Goal: Navigation & Orientation: Find specific page/section

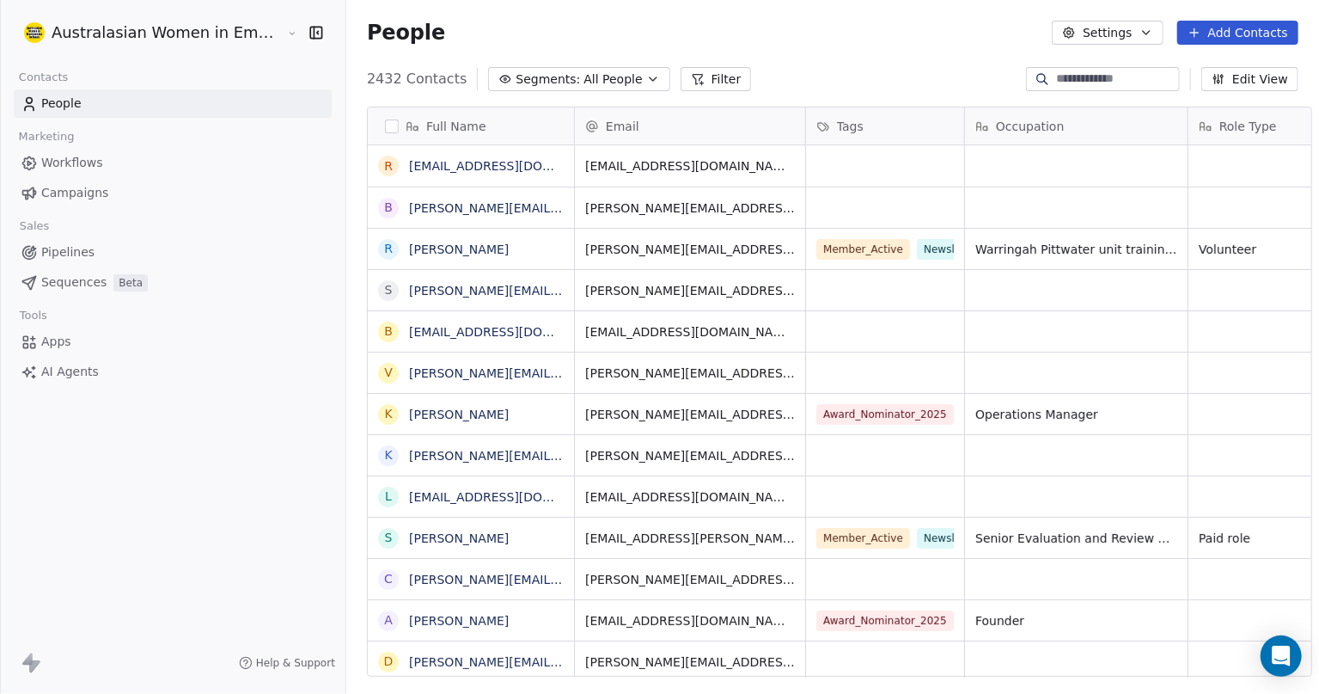
scroll to position [595, 970]
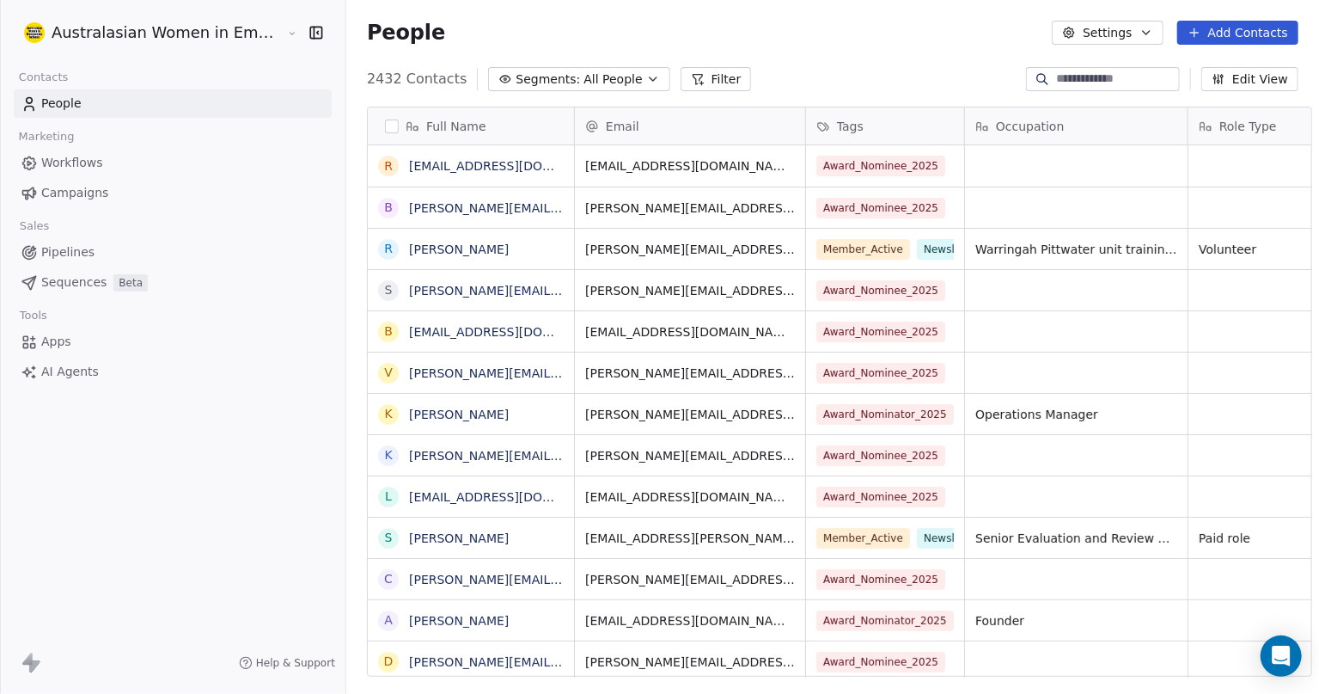
click at [84, 192] on span "Campaigns" at bounding box center [74, 193] width 67 height 18
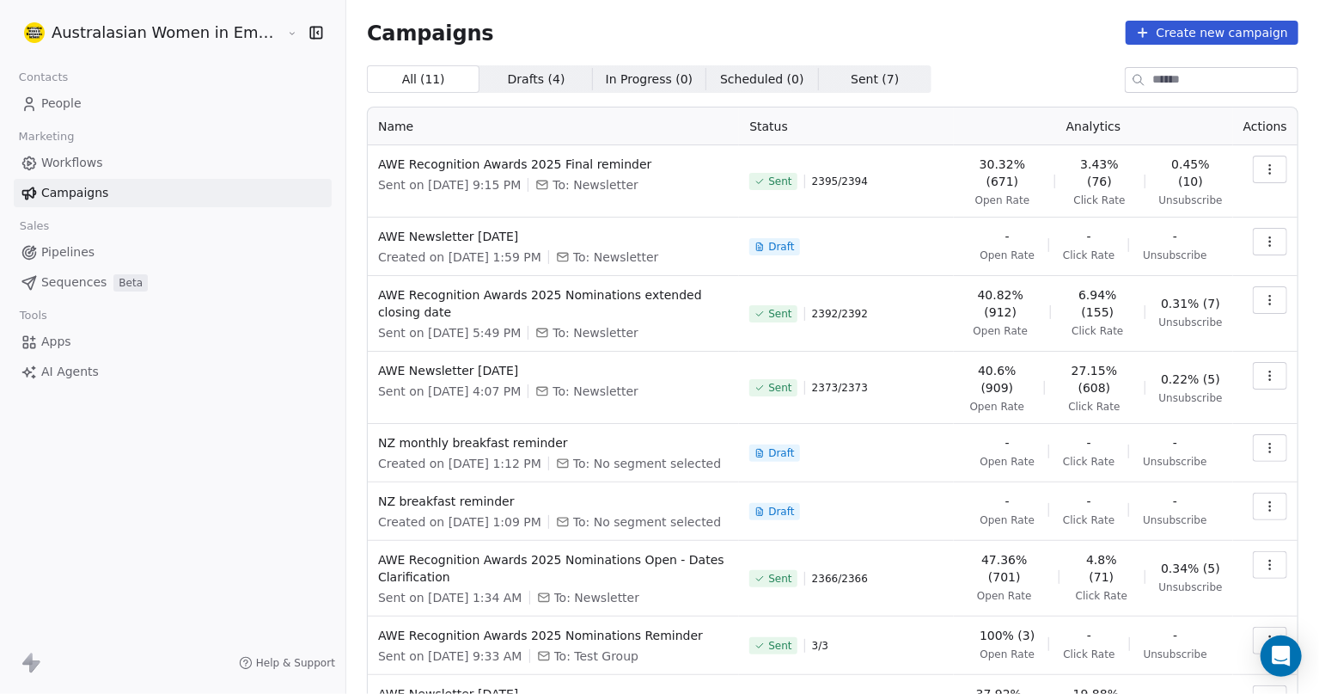
click at [77, 101] on span "People" at bounding box center [61, 104] width 40 height 18
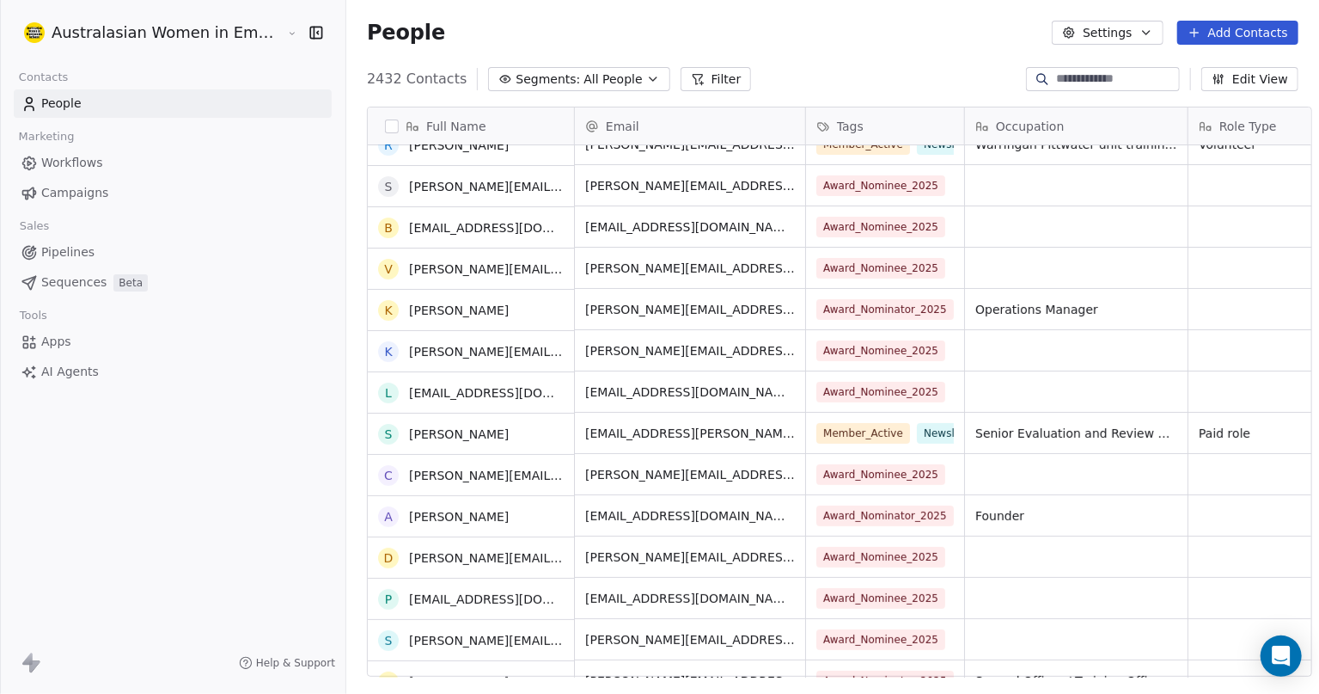
scroll to position [104, 0]
click at [73, 188] on span "Campaigns" at bounding box center [74, 193] width 67 height 18
